Goal: Task Accomplishment & Management: Use online tool/utility

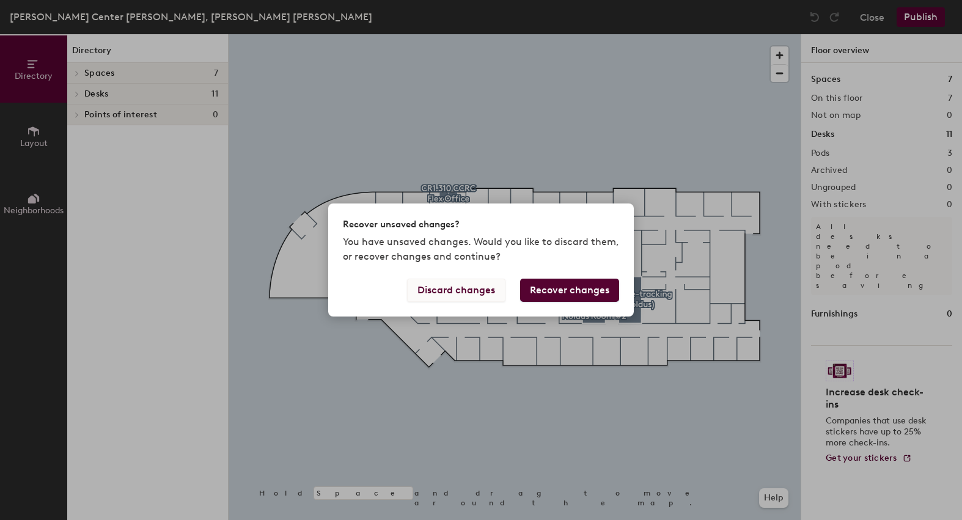
click at [465, 298] on button "Discard changes" at bounding box center [456, 290] width 98 height 23
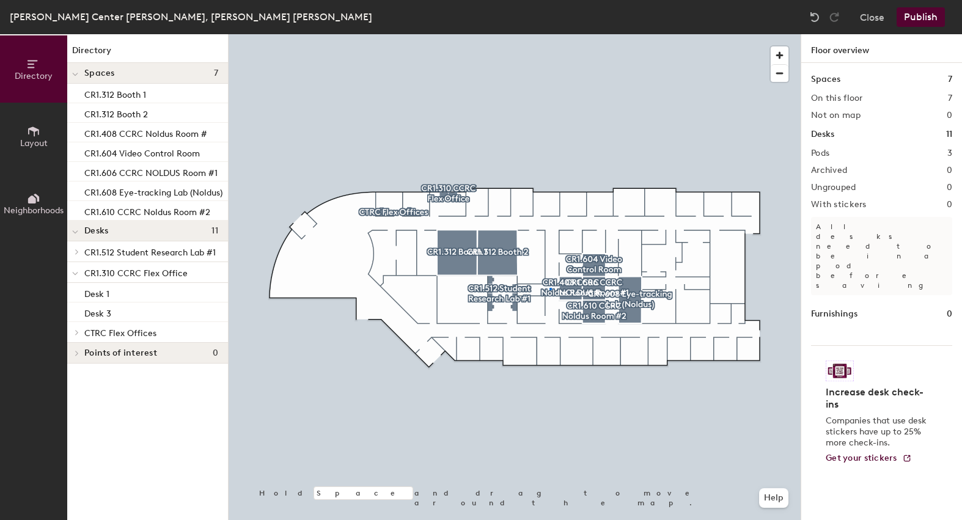
click at [550, 34] on div at bounding box center [515, 34] width 572 height 0
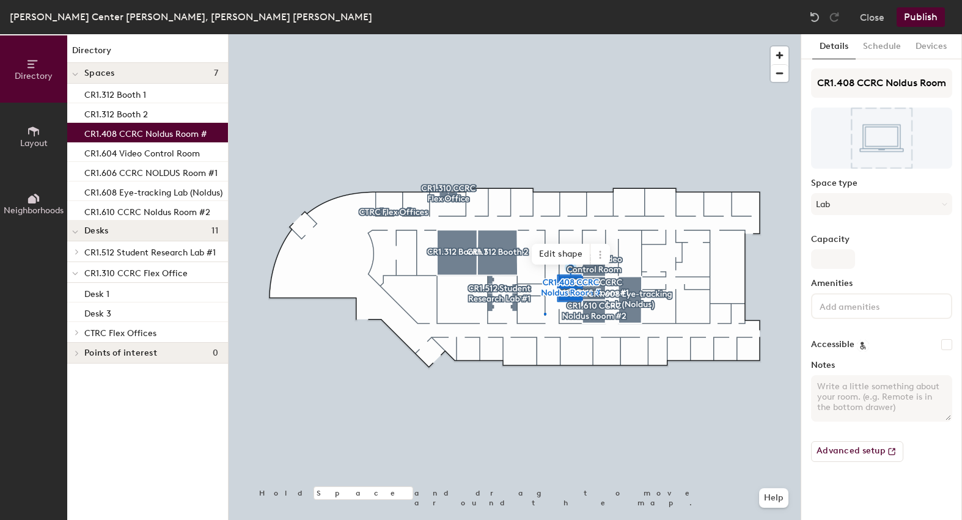
click at [544, 34] on div at bounding box center [515, 34] width 572 height 0
click at [597, 254] on icon at bounding box center [600, 255] width 10 height 10
click at [604, 325] on span "Delete" at bounding box center [644, 324] width 109 height 21
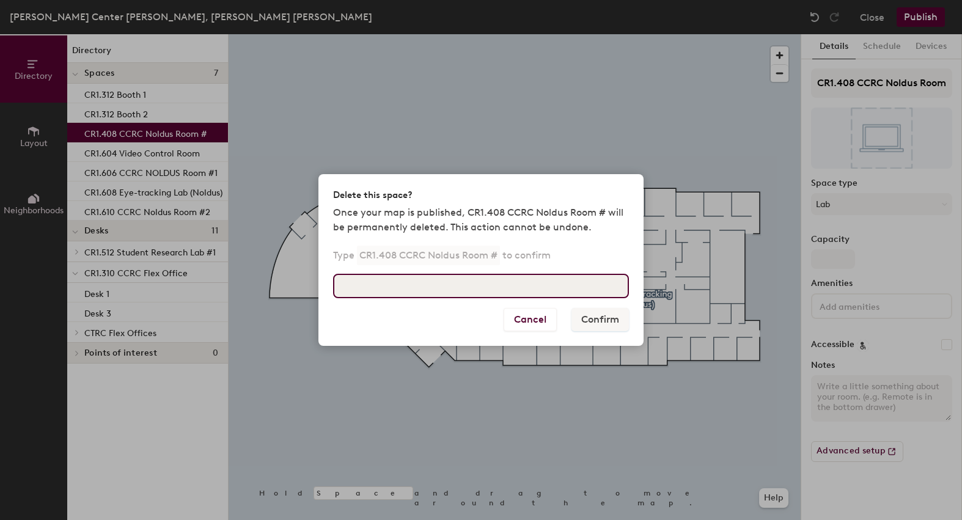
click at [557, 287] on input at bounding box center [481, 286] width 296 height 24
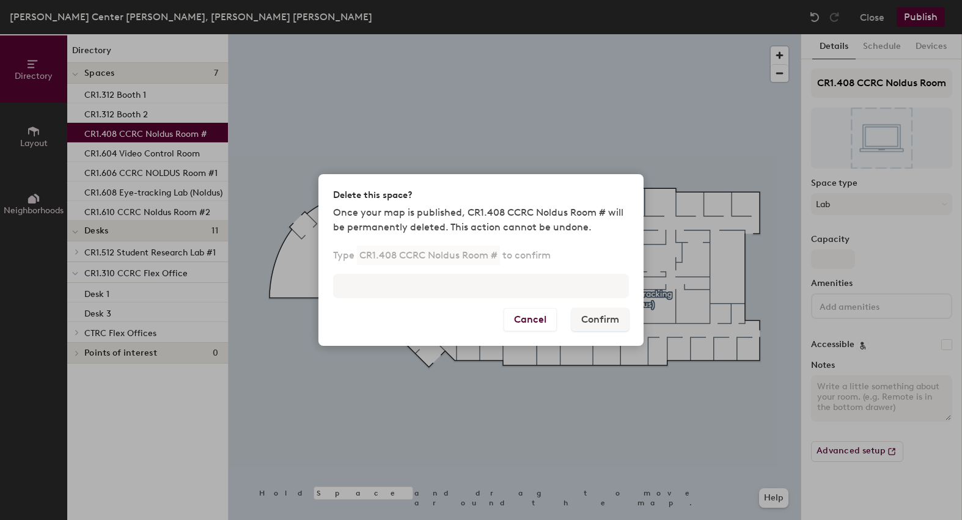
drag, startPoint x: 359, startPoint y: 254, endPoint x: 372, endPoint y: 257, distance: 13.9
click at [372, 257] on p "CR1.408 CCRC Noldus Room #" at bounding box center [428, 256] width 143 height 20
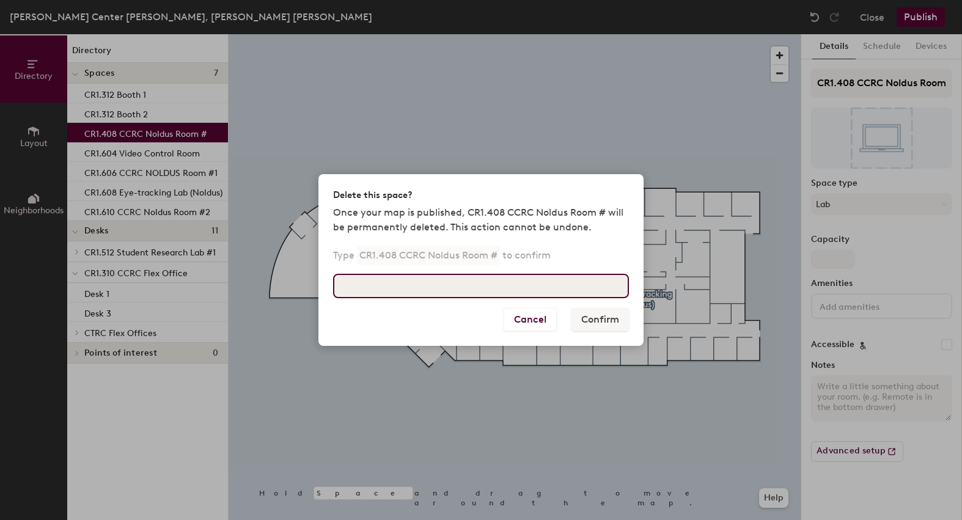
click at [378, 285] on input at bounding box center [481, 286] width 296 height 24
click at [378, 285] on input "CR" at bounding box center [481, 286] width 296 height 24
type input "CR1.408 CCRC Noldus Room #"
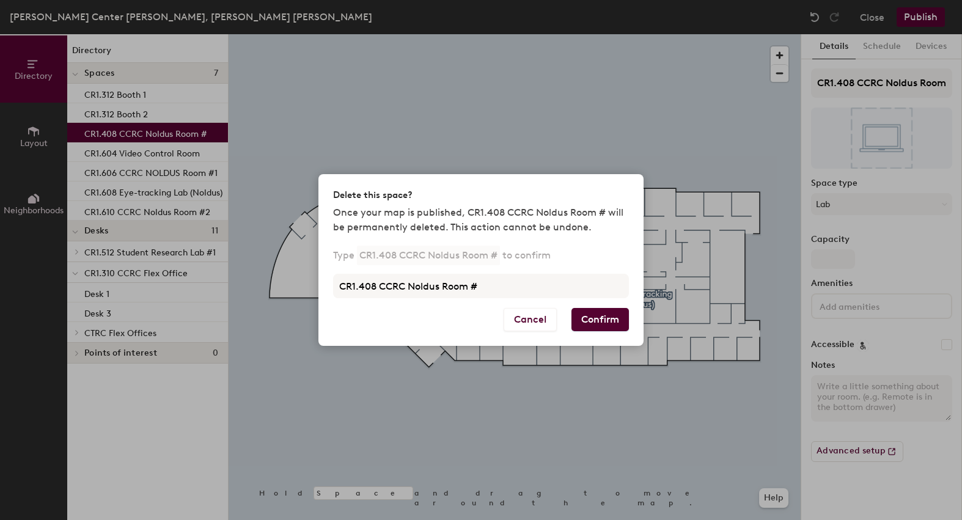
click at [599, 323] on button "Confirm" at bounding box center [600, 319] width 57 height 23
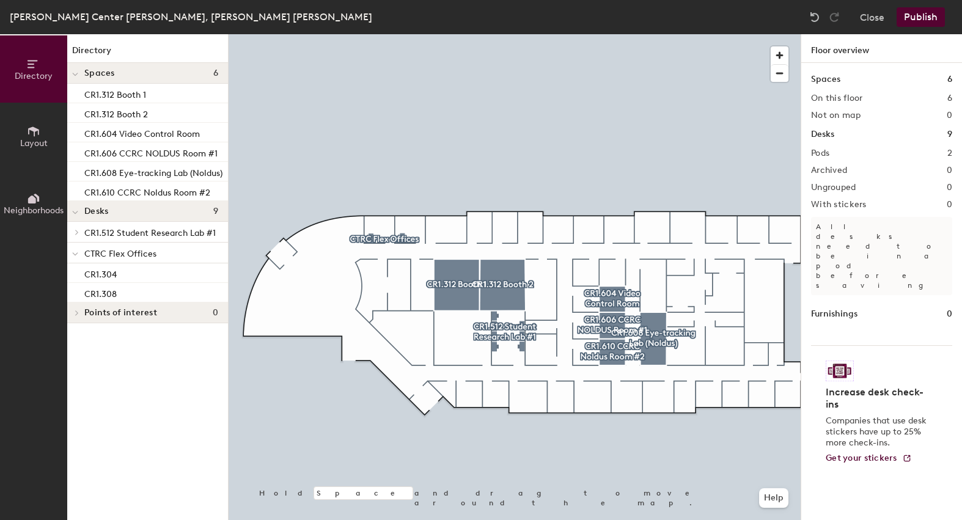
click at [912, 15] on button "Publish" at bounding box center [921, 17] width 48 height 20
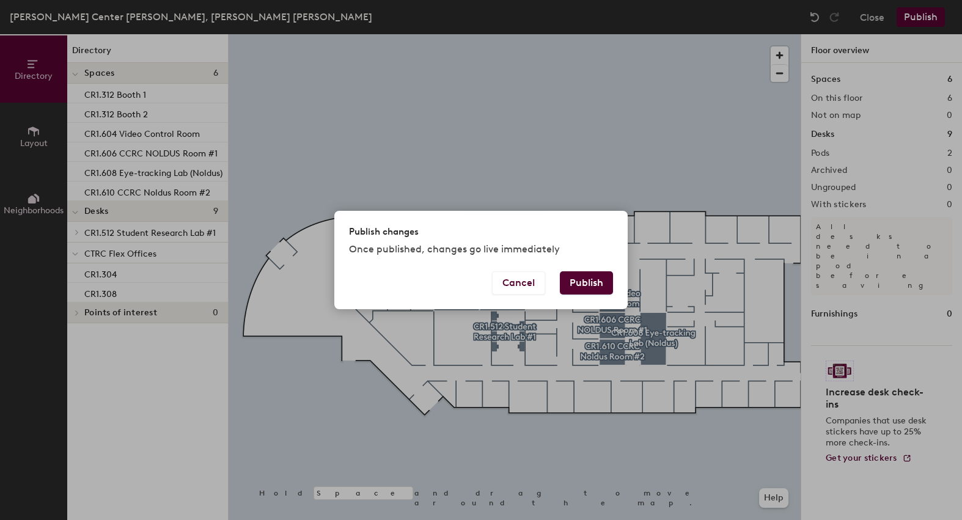
click at [600, 278] on button "Publish" at bounding box center [586, 282] width 53 height 23
